Goal: Transaction & Acquisition: Purchase product/service

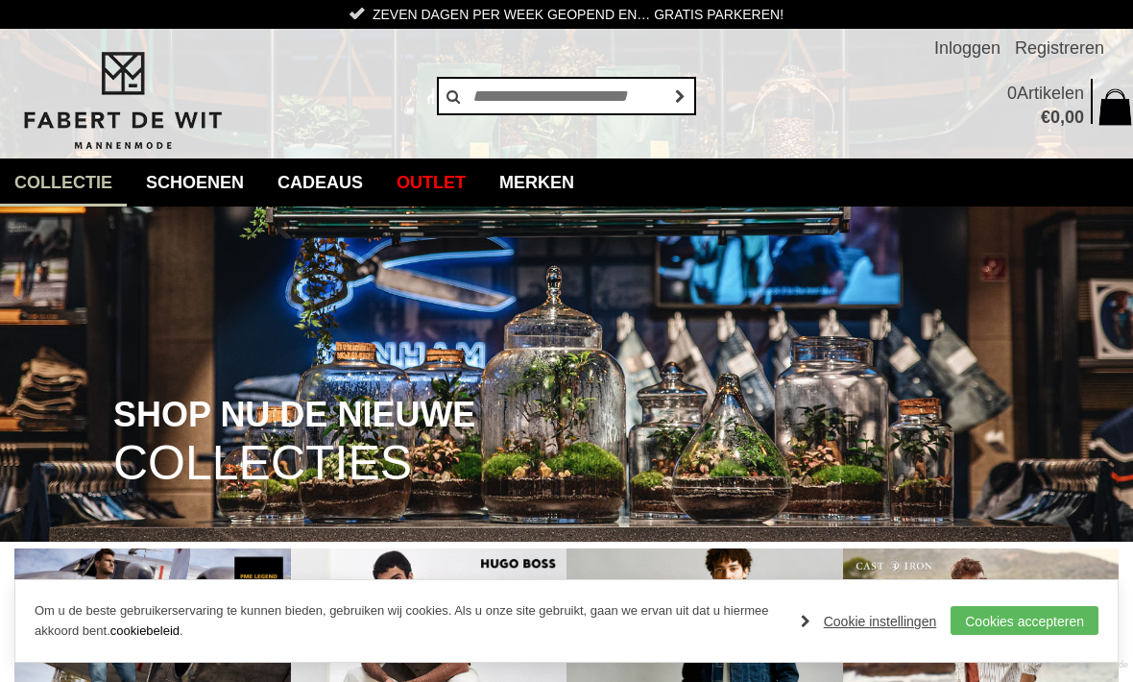
click at [0, 0] on link "Jassen" at bounding box center [0, 0] width 0 height 0
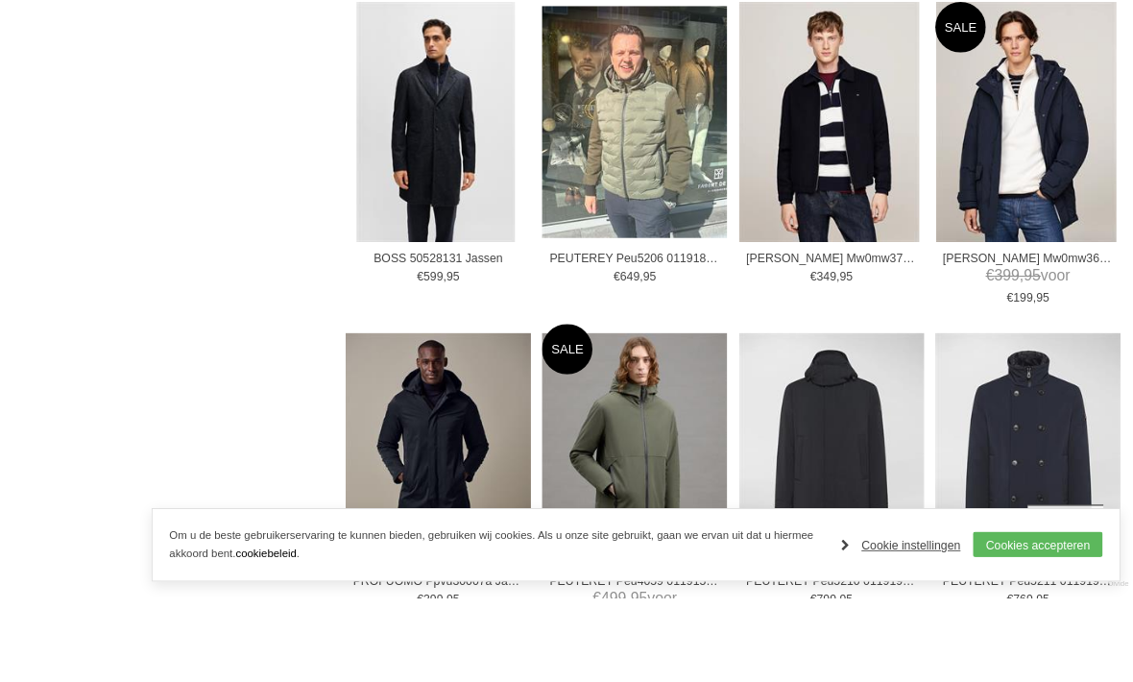
scroll to position [2367, 0]
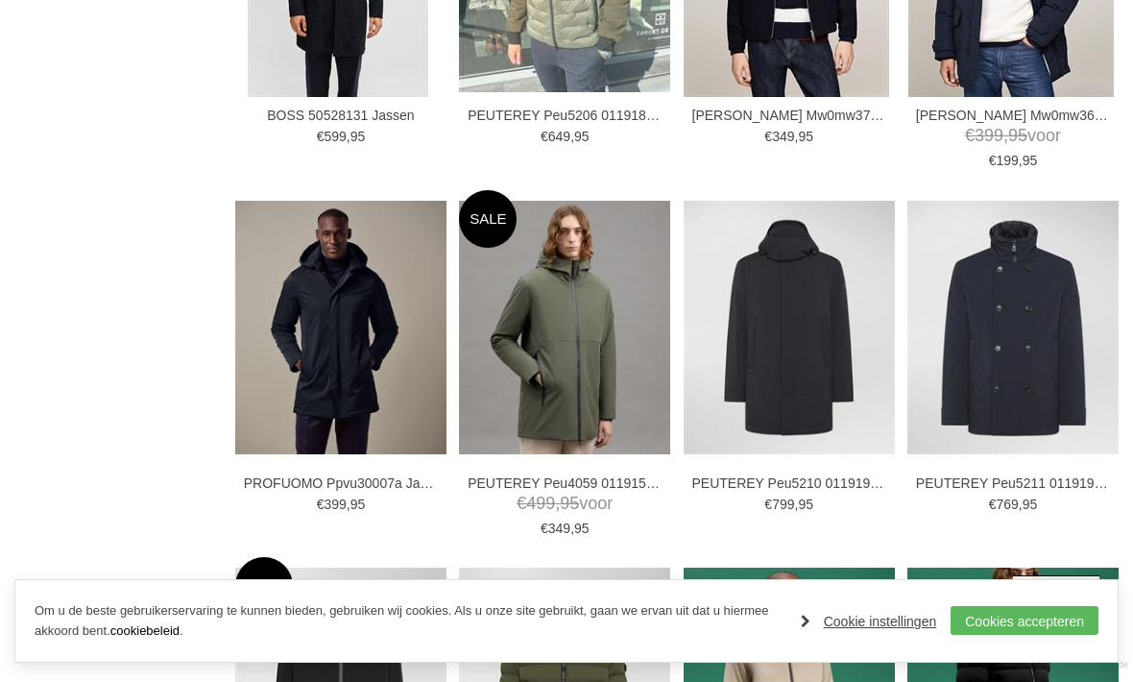
click at [0, 0] on img at bounding box center [0, 0] width 0 height 0
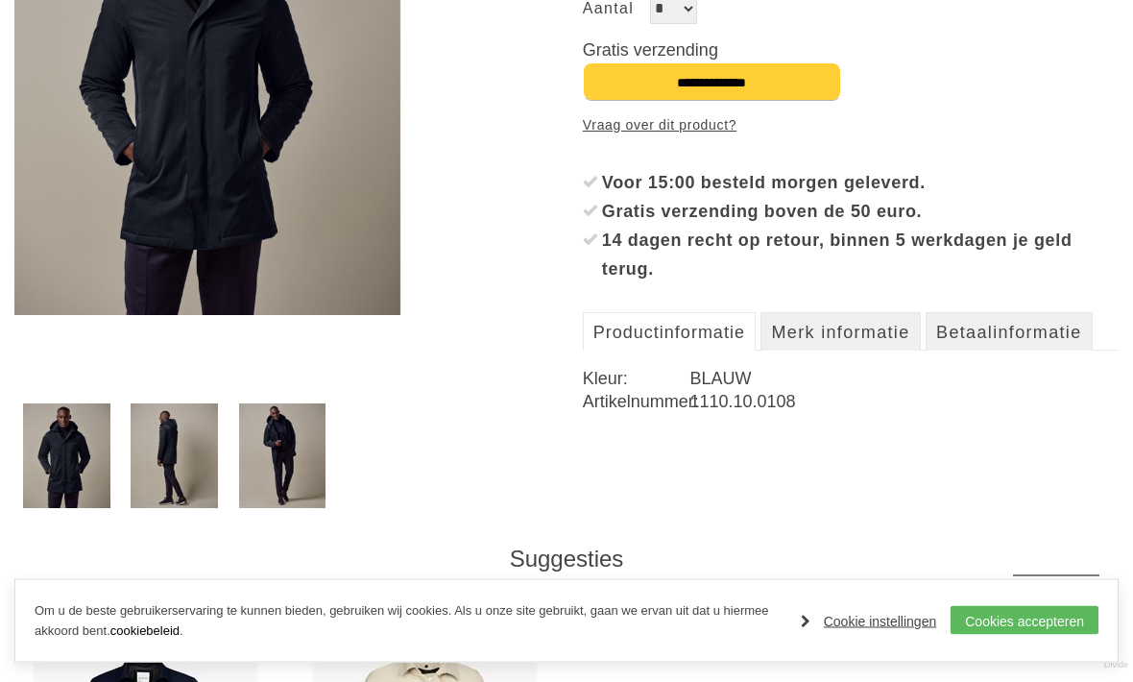
scroll to position [490, 0]
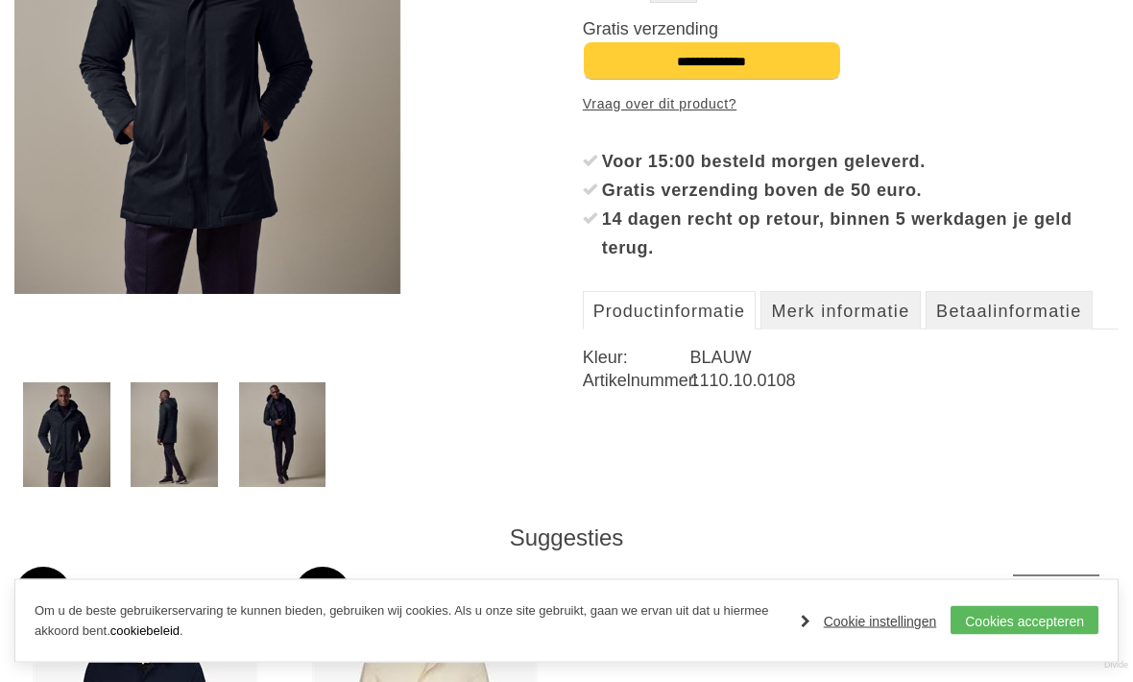
click at [178, 425] on img at bounding box center [174, 435] width 87 height 105
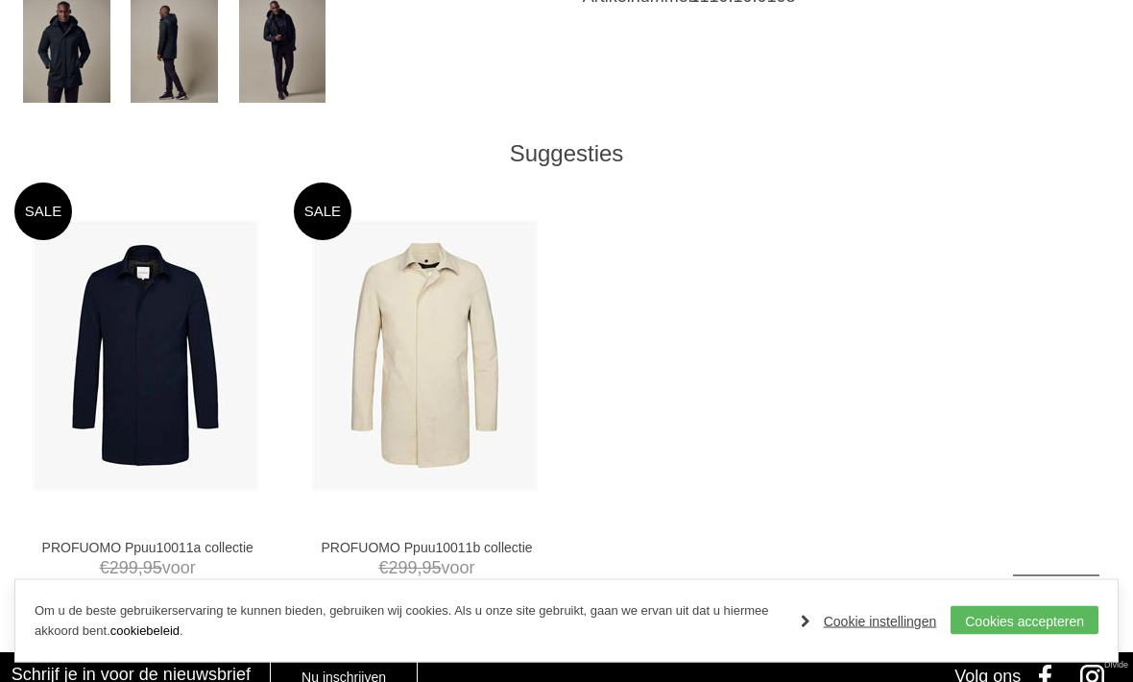
scroll to position [874, 0]
click at [0, 0] on img at bounding box center [0, 0] width 0 height 0
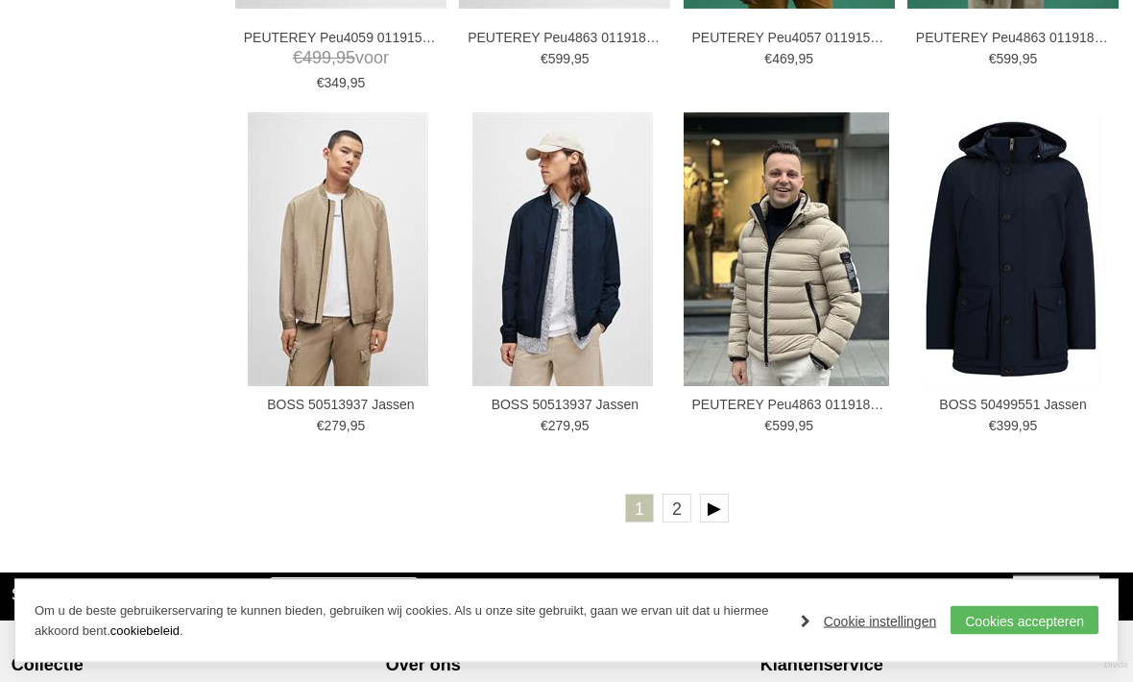
scroll to position [3179, 0]
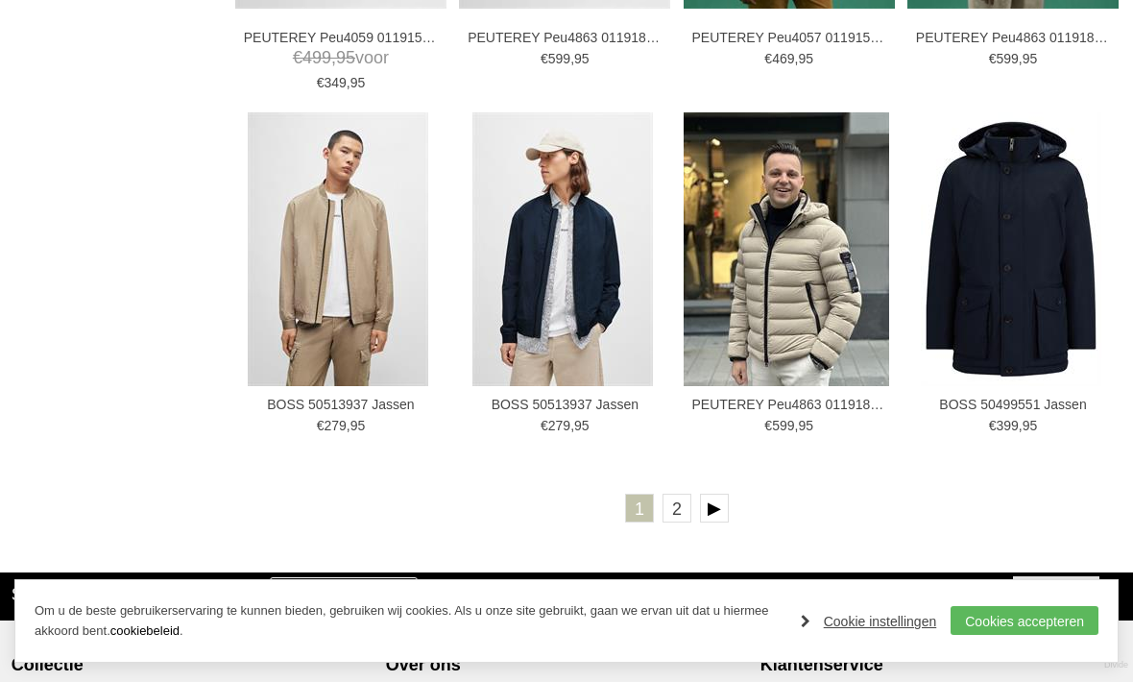
click at [717, 513] on link at bounding box center [714, 507] width 29 height 29
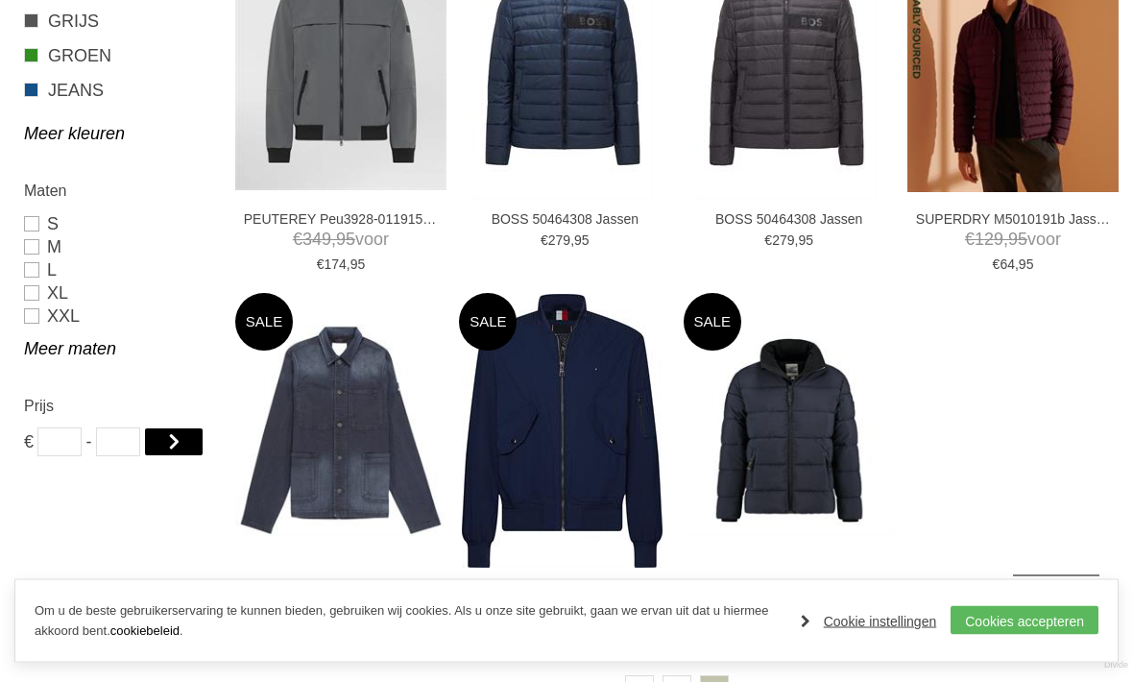
scroll to position [1135, 0]
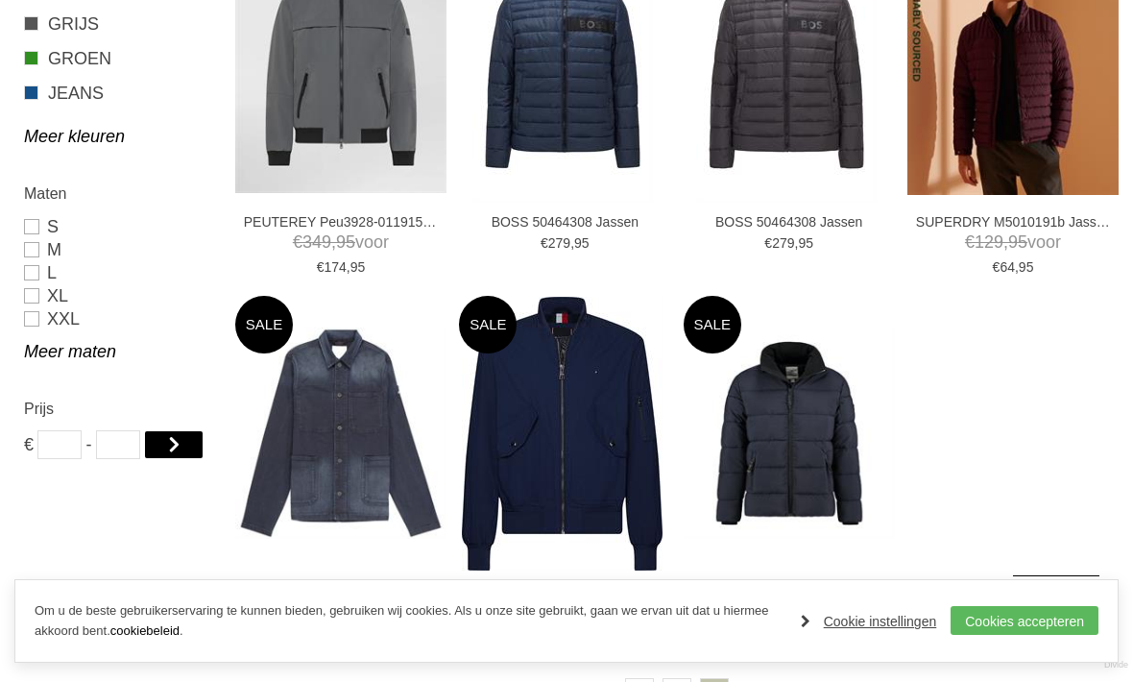
click at [34, 275] on link "L" at bounding box center [118, 272] width 189 height 23
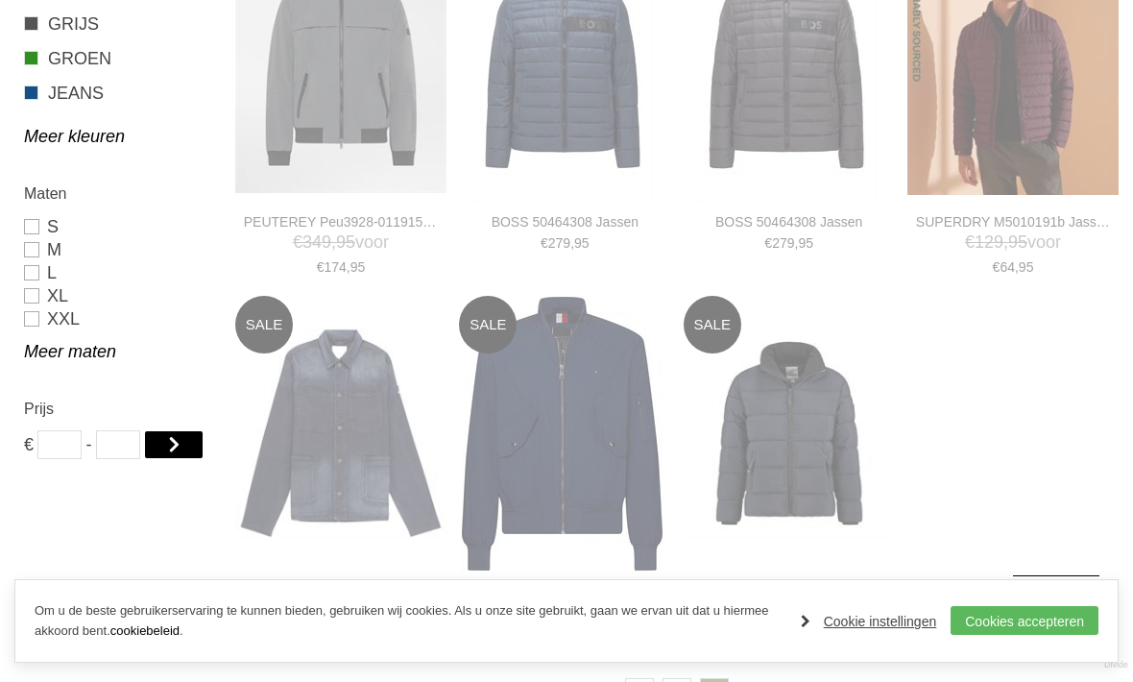
type input "***"
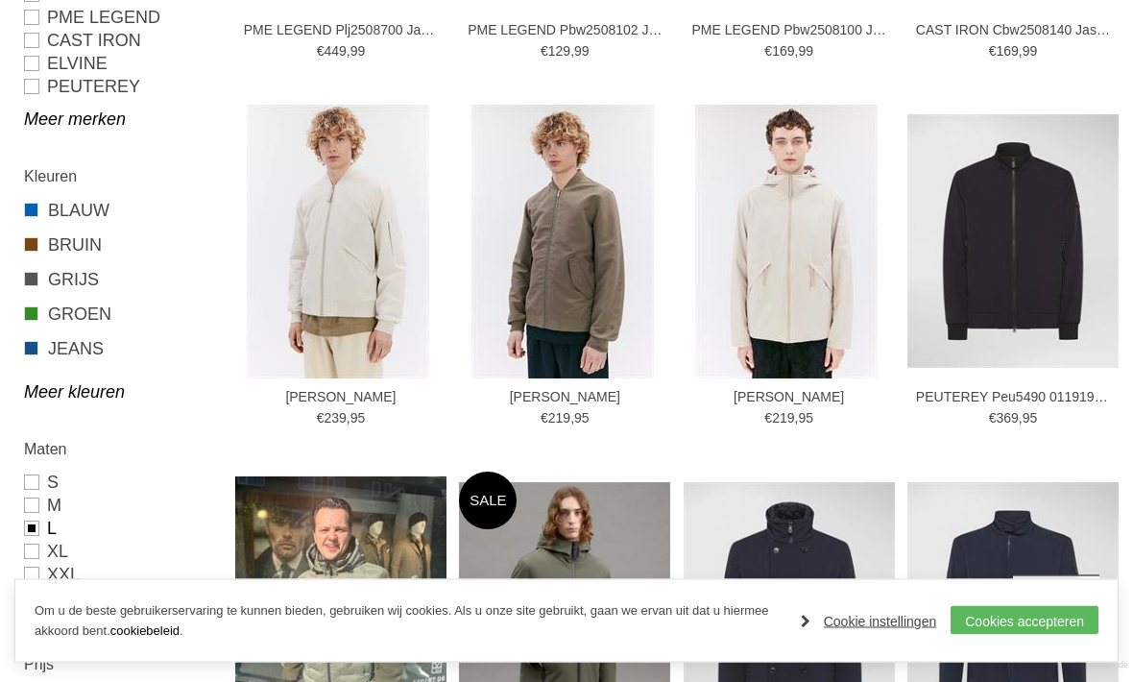
scroll to position [731, 0]
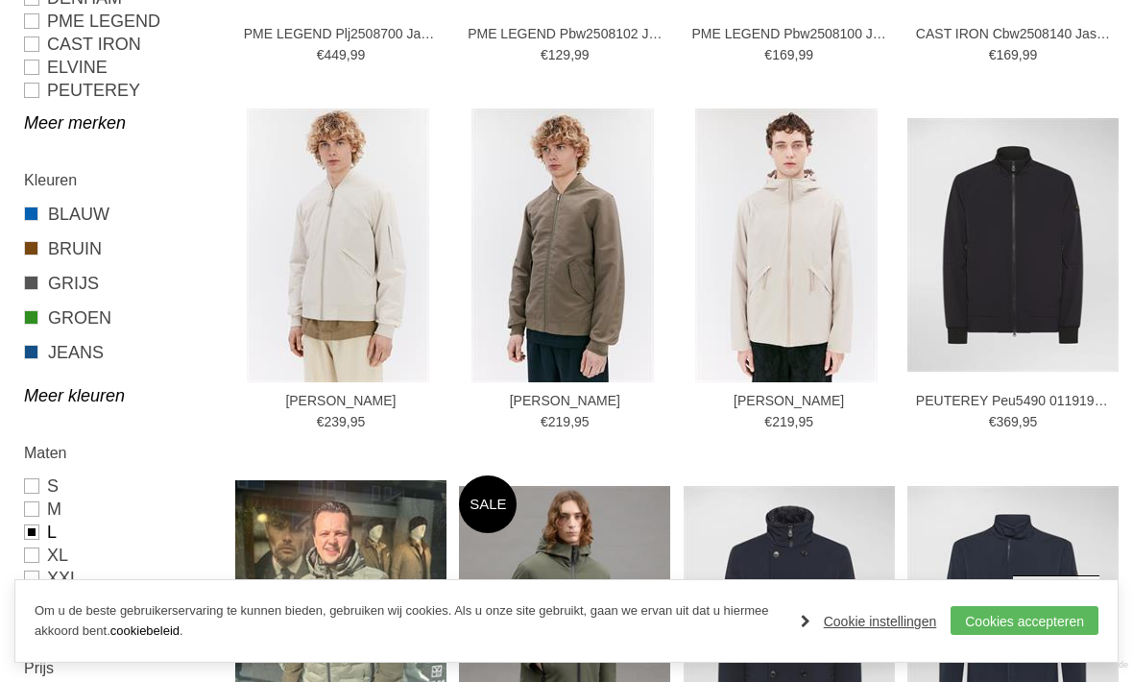
click at [104, 404] on link "Meer kleuren" at bounding box center [118, 395] width 189 height 23
click at [42, 389] on link "ZWART" at bounding box center [118, 386] width 189 height 25
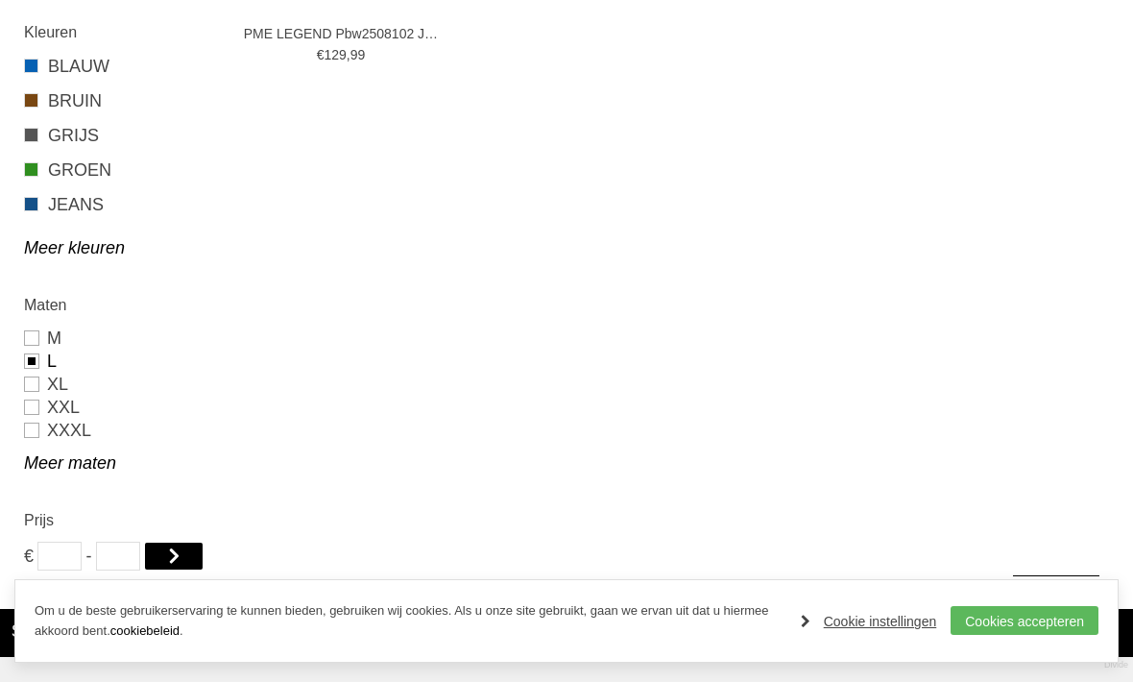
type input "***"
